Goal: Information Seeking & Learning: Learn about a topic

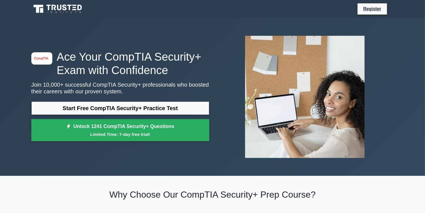
click at [88, 109] on link "Start Free CompTIA Security+ Practice Test" at bounding box center [120, 108] width 178 height 13
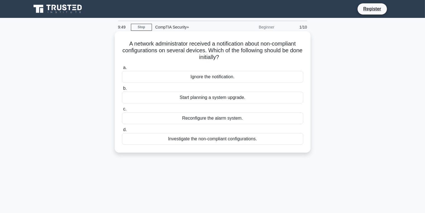
click at [208, 80] on div "Ignore the notification." at bounding box center [212, 77] width 181 height 12
click at [122, 70] on input "a. Ignore the notification." at bounding box center [122, 68] width 0 height 4
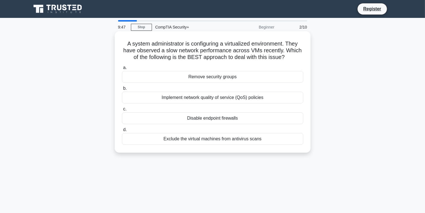
click at [197, 78] on div "Remove security groups" at bounding box center [212, 77] width 181 height 12
click at [122, 70] on input "a. Remove security groups" at bounding box center [122, 68] width 0 height 4
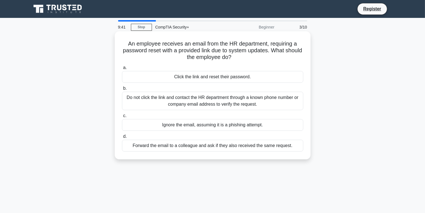
click at [177, 100] on div "Do not click the link and contact the HR department through a known phone numbe…" at bounding box center [212, 101] width 181 height 18
click at [122, 90] on input "b. Do not click the link and contact the HR department through a known phone nu…" at bounding box center [122, 89] width 0 height 4
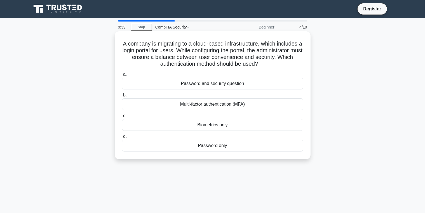
click at [201, 86] on div "Password and security question" at bounding box center [212, 84] width 181 height 12
click at [122, 76] on input "a. Password and security question" at bounding box center [122, 75] width 0 height 4
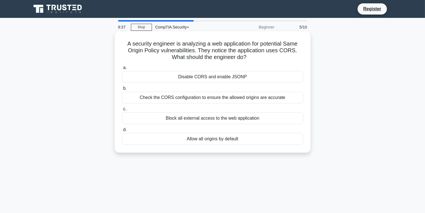
click at [199, 97] on div "Check the CORS configuration to ensure the allowed origins are accurate" at bounding box center [212, 98] width 181 height 12
click at [122, 90] on input "b. Check the CORS configuration to ensure the allowed origins are accurate" at bounding box center [122, 89] width 0 height 4
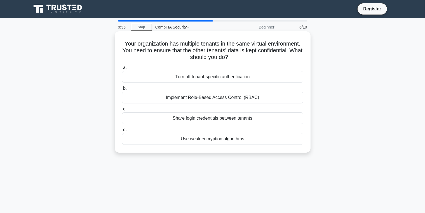
click at [221, 74] on div "Turn off tenant-specific authentication" at bounding box center [212, 77] width 181 height 12
click at [122, 70] on input "a. Turn off tenant-specific authentication" at bounding box center [122, 68] width 0 height 4
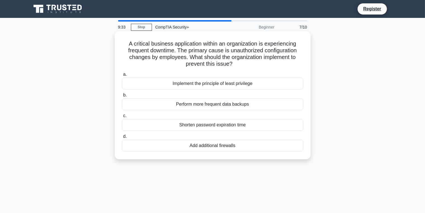
click at [199, 125] on div "Shorten password expiration time" at bounding box center [212, 125] width 181 height 12
click at [122, 118] on input "c. Shorten password expiration time" at bounding box center [122, 116] width 0 height 4
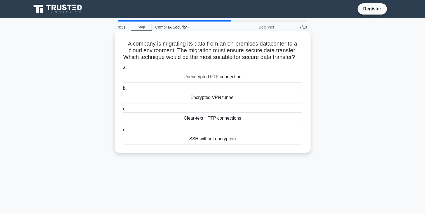
click at [219, 78] on div "Unencrypted FTP connection" at bounding box center [212, 77] width 181 height 12
click at [122, 70] on input "a. Unencrypted FTP connection" at bounding box center [122, 68] width 0 height 4
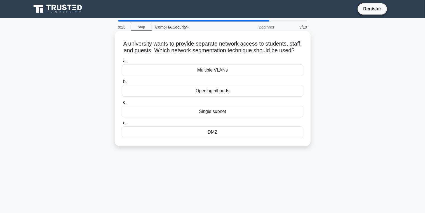
click at [206, 115] on div "Single subnet" at bounding box center [212, 112] width 181 height 12
click at [122, 104] on input "c. Single subnet" at bounding box center [122, 103] width 0 height 4
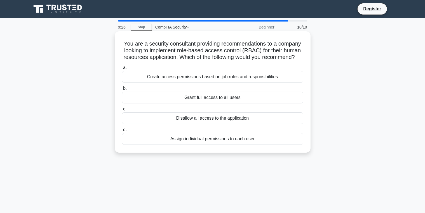
click at [189, 142] on div "Assign individual permissions to each user" at bounding box center [212, 139] width 181 height 12
click at [122, 132] on input "d. Assign individual permissions to each user" at bounding box center [122, 130] width 0 height 4
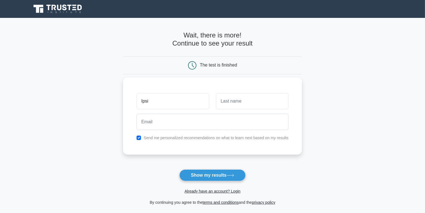
type input "[PERSON_NAME]"
type input "sahoo"
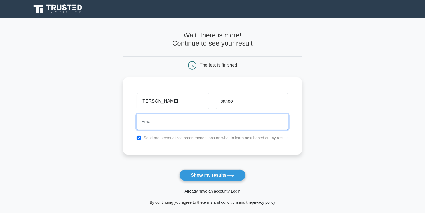
click at [149, 121] on input "email" at bounding box center [213, 122] width 152 height 16
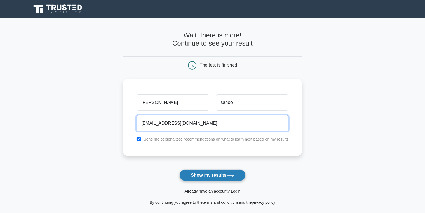
type input "[EMAIL_ADDRESS][DOMAIN_NAME]"
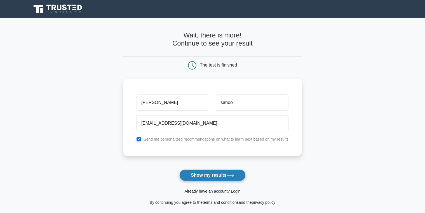
click at [194, 174] on button "Show my results" at bounding box center [212, 176] width 66 height 12
